Goal: Find specific page/section: Find specific page/section

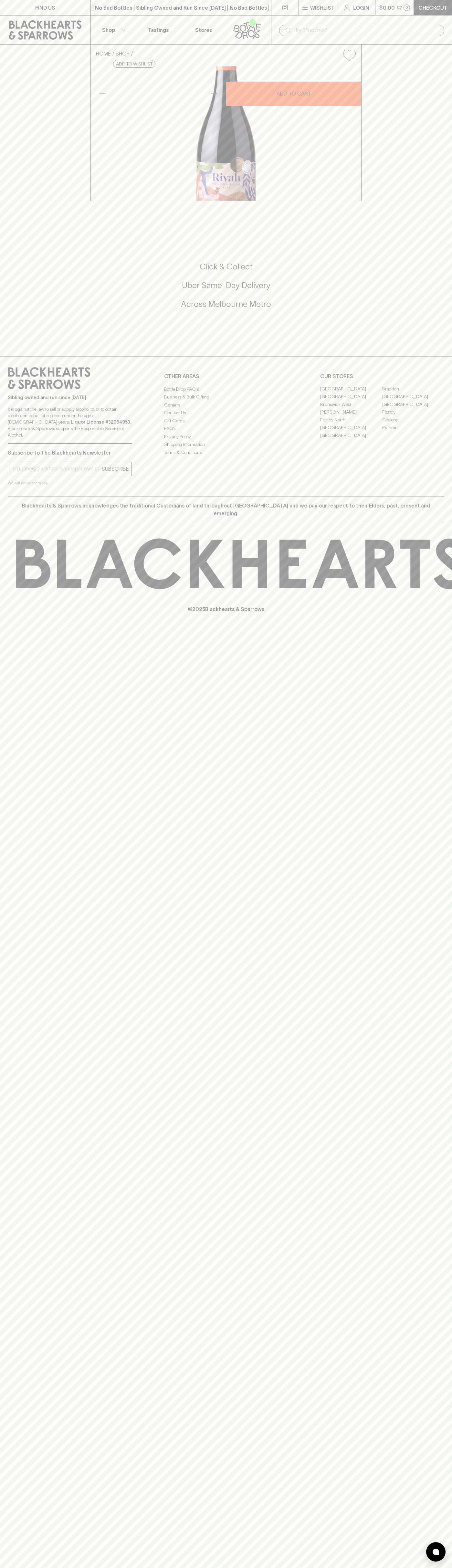
click at [94, 2] on div "| No Bad Bottles | Sibling Owned and Run Since 2006 | No Bad Bottles | Sibling …" at bounding box center [180, 7] width 181 height 15
click at [421, 272] on h5 "Click & Collect" at bounding box center [226, 266] width 436 height 10
click at [442, 1567] on html "FIND US | No Bad Bottles | Sibling Owned and Run Since 2006 | No Bad Bottles | …" at bounding box center [226, 784] width 452 height 1568
click at [7, 613] on p "© 2025 Blackhearts & Sparrows" at bounding box center [226, 601] width 452 height 24
